Goal: Information Seeking & Learning: Understand process/instructions

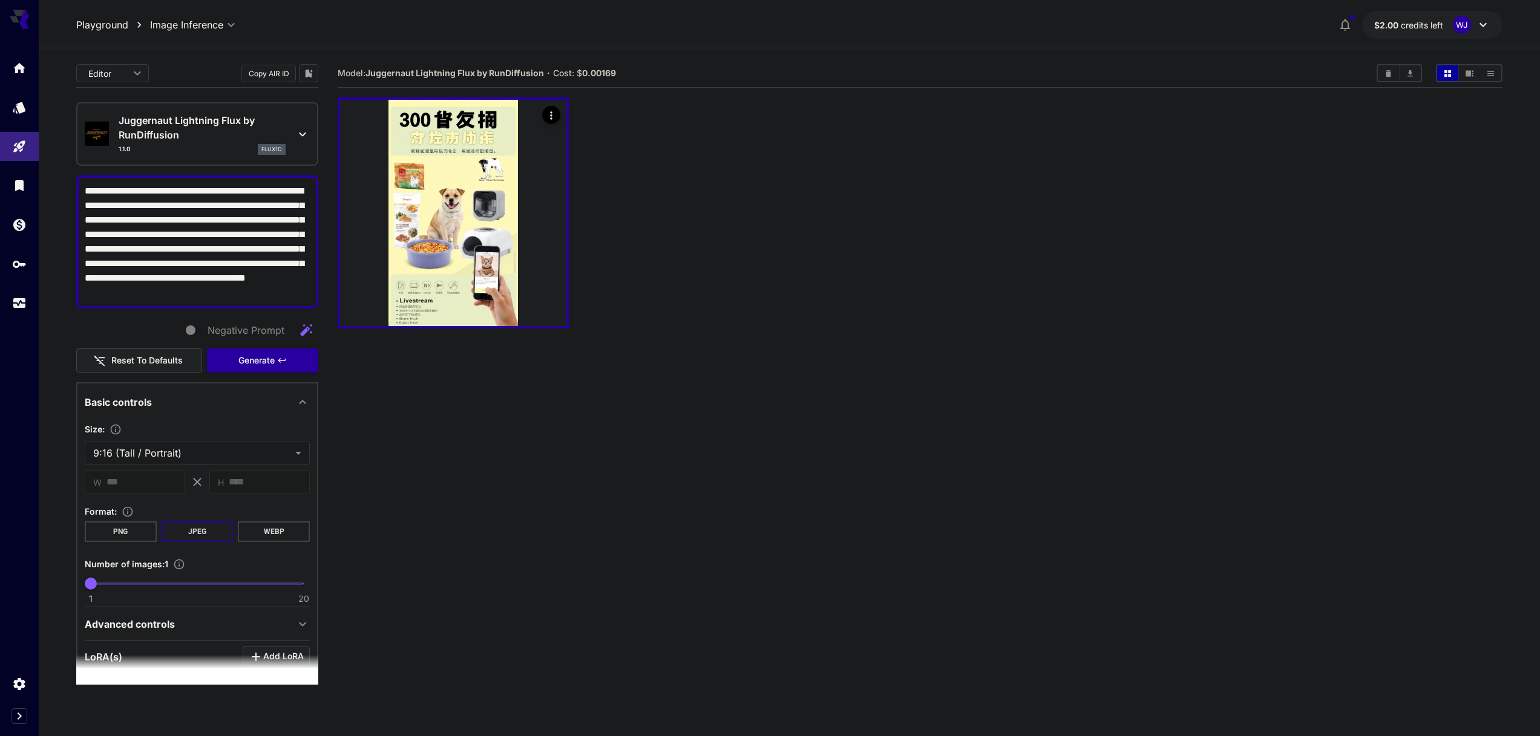
click at [425, 670] on section "Model: Juggernaut Lightning Flux by RunDiffusion · Cost: $ 0.00169" at bounding box center [920, 427] width 1165 height 736
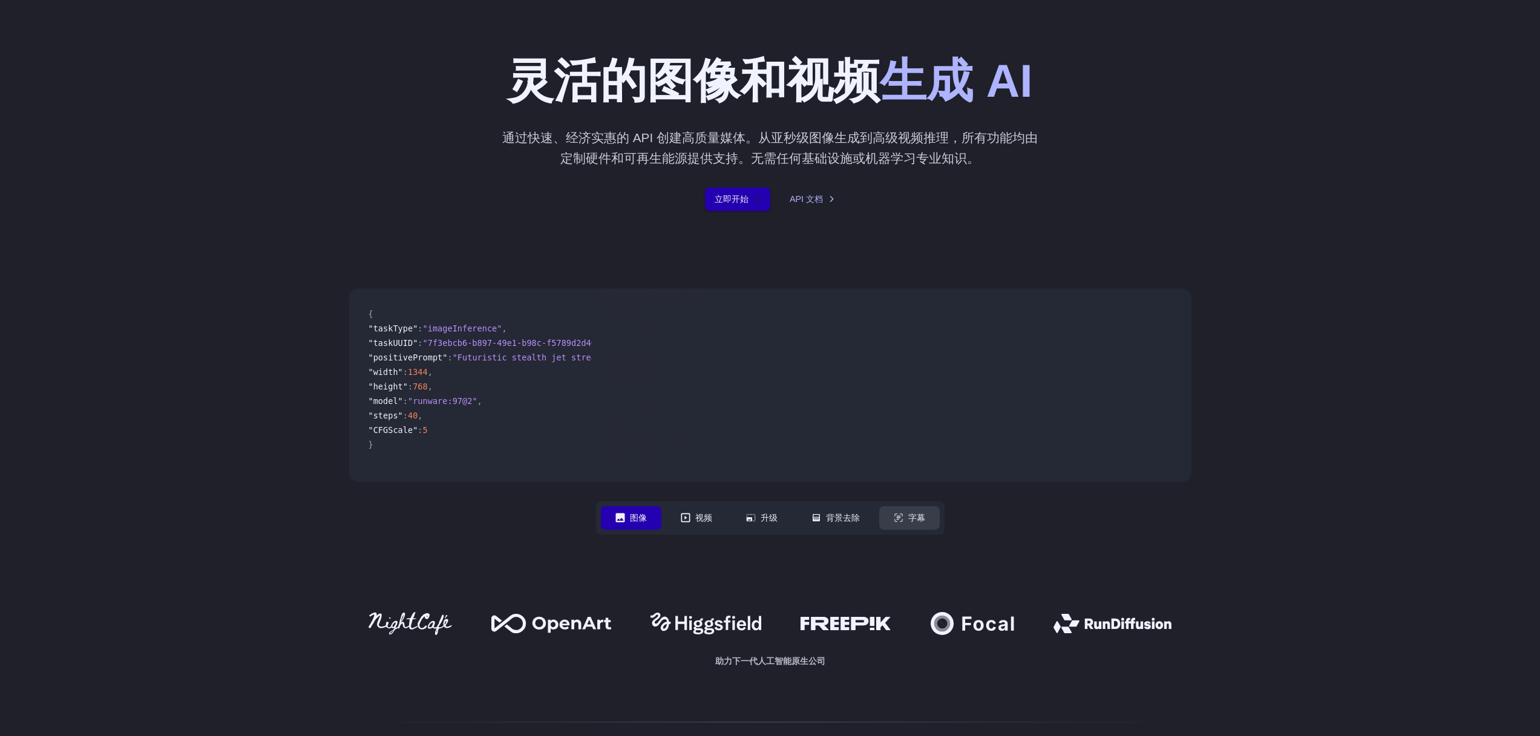
click at [913, 522] on font "字幕" at bounding box center [916, 518] width 17 height 10
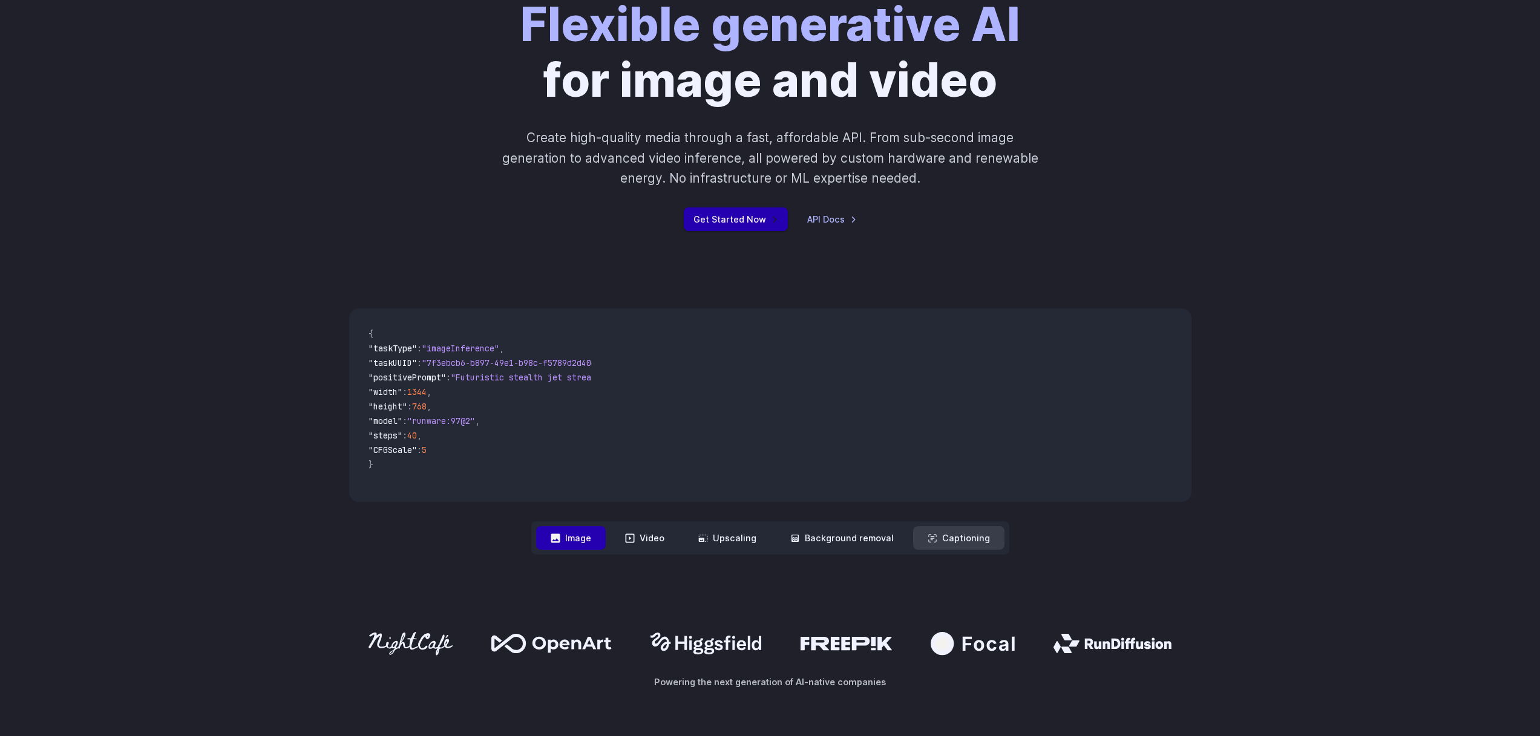
drag, startPoint x: 1068, startPoint y: 548, endPoint x: 1041, endPoint y: 542, distance: 28.0
click at [1067, 548] on div "**********" at bounding box center [770, 432] width 842 height 246
drag, startPoint x: 1035, startPoint y: 539, endPoint x: 935, endPoint y: 537, distance: 100.5
click at [935, 537] on div "**********" at bounding box center [770, 432] width 842 height 246
drag, startPoint x: 995, startPoint y: 539, endPoint x: 935, endPoint y: 539, distance: 59.3
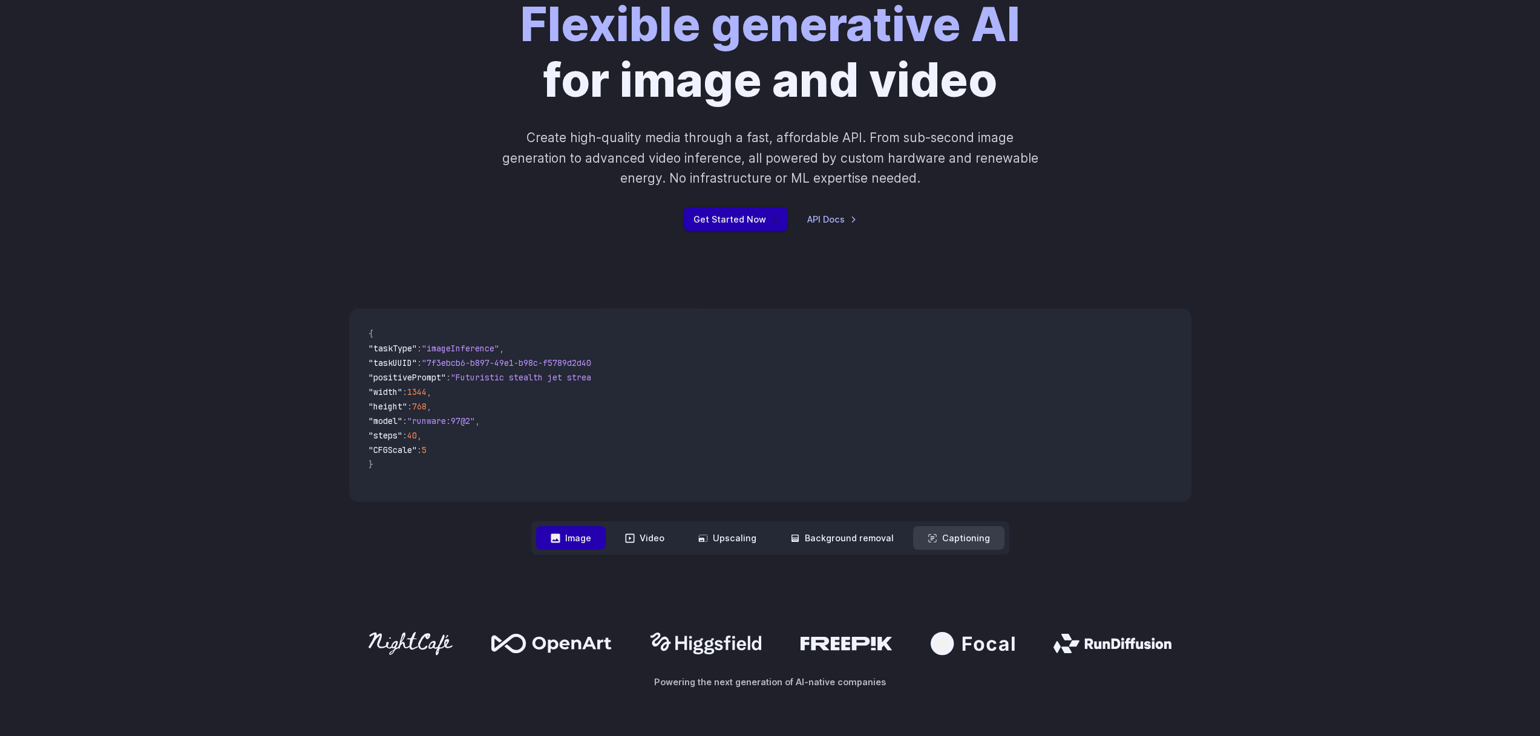
click at [935, 539] on button "Captioning" at bounding box center [958, 538] width 91 height 24
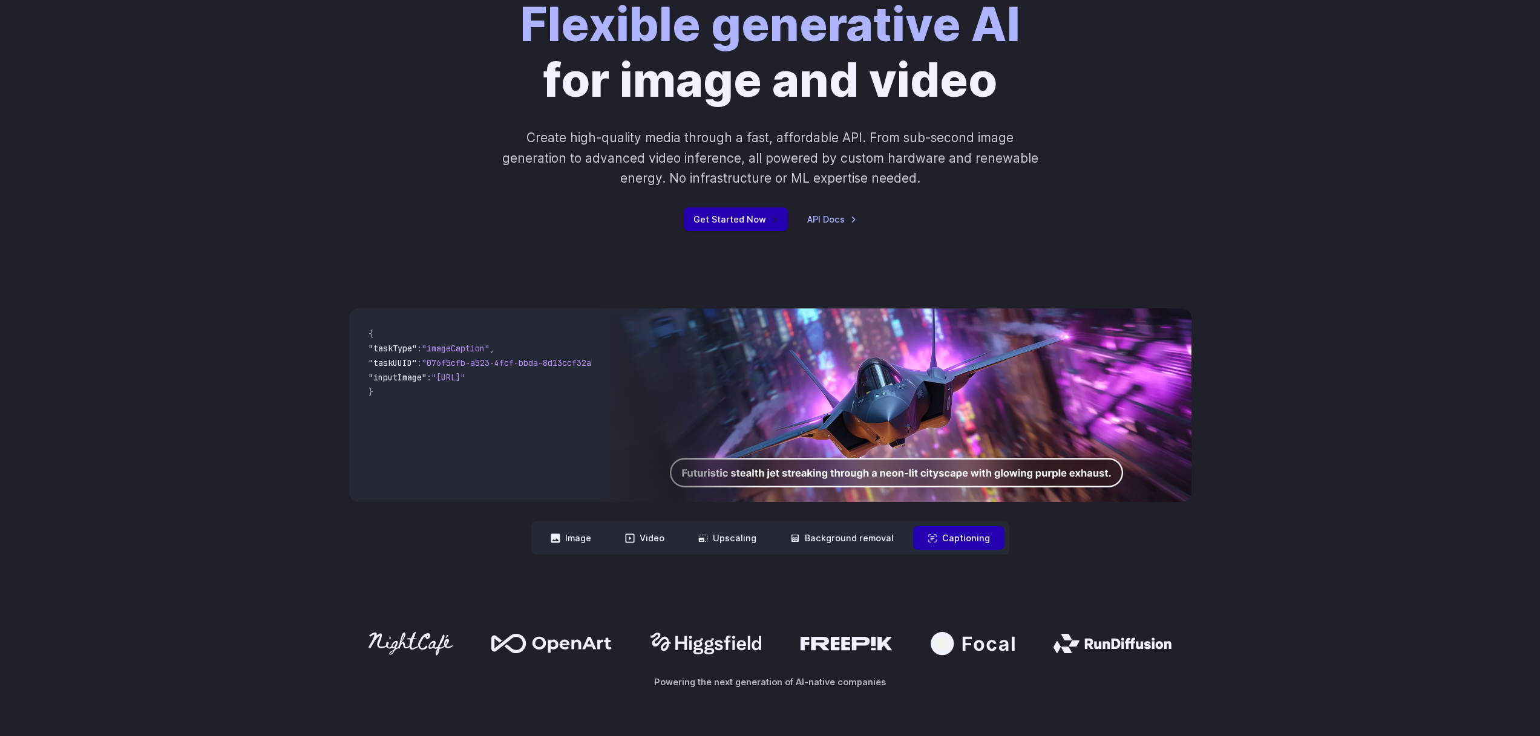
drag, startPoint x: 1047, startPoint y: 571, endPoint x: 966, endPoint y: 550, distance: 83.6
click at [967, 550] on div "**********" at bounding box center [770, 432] width 1540 height 324
drag, startPoint x: 959, startPoint y: 546, endPoint x: 938, endPoint y: 535, distance: 23.8
click at [938, 535] on button "Captioning" at bounding box center [958, 538] width 91 height 24
drag, startPoint x: 467, startPoint y: 349, endPoint x: 500, endPoint y: 350, distance: 33.3
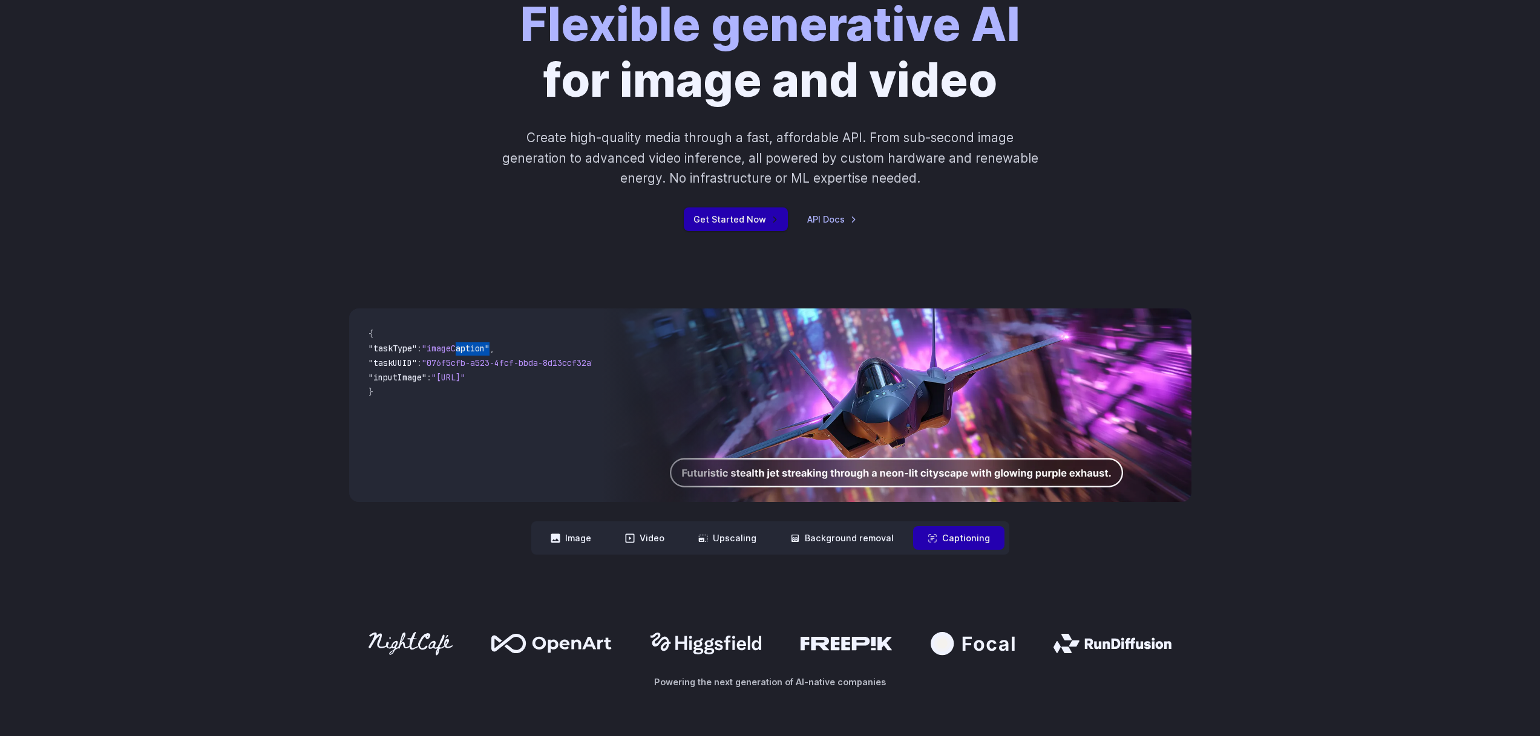
click at [489, 350] on span ""imageCaption"" at bounding box center [456, 348] width 68 height 11
copy span "Caption"
click at [1151, 221] on div "Flexible generative AI for image and video Create high-quality media through a …" at bounding box center [770, 114] width 842 height 234
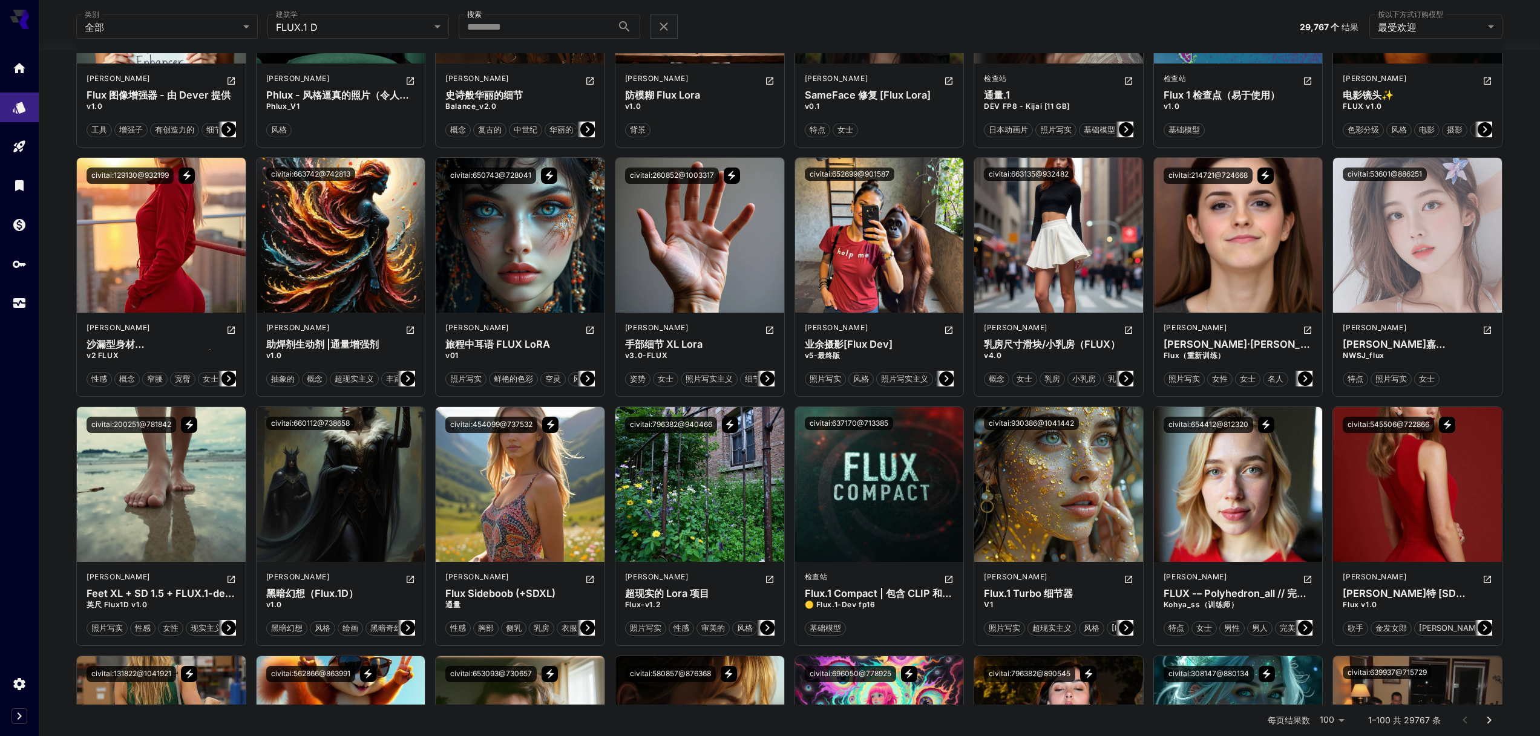
scroll to position [1228, 0]
